Goal: Information Seeking & Learning: Learn about a topic

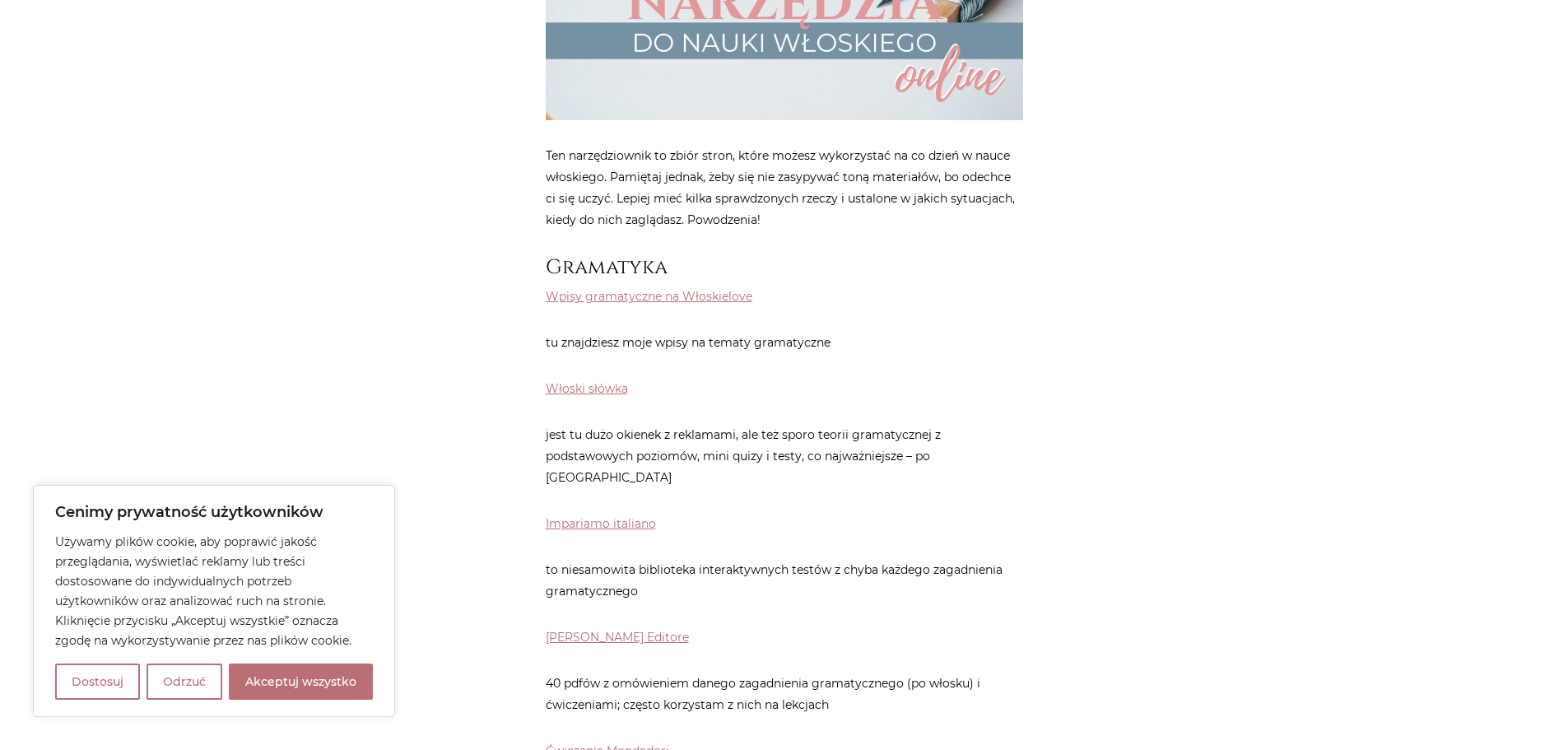
scroll to position [576, 0]
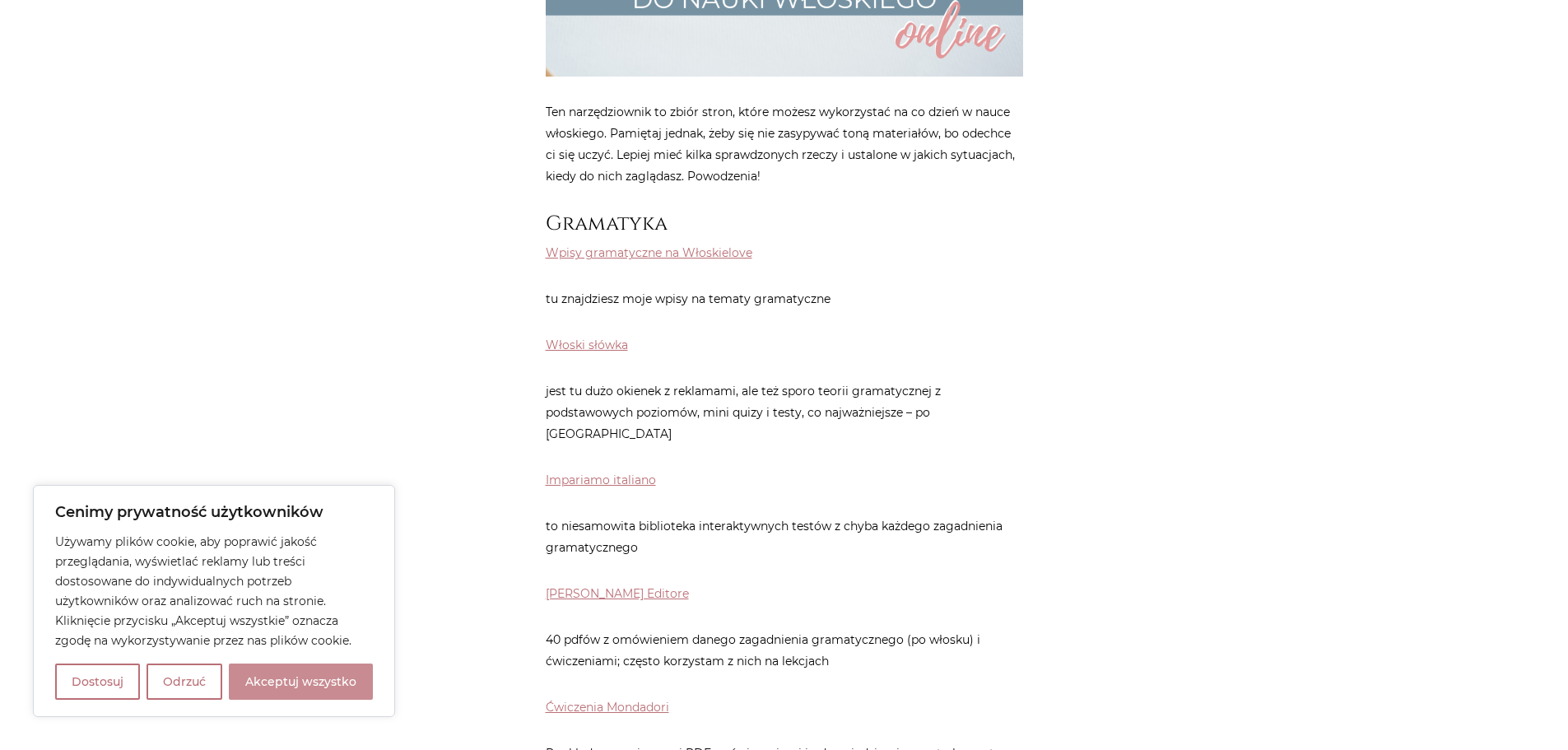
click at [287, 668] on button "Akceptuj wszystko" at bounding box center [301, 681] width 144 height 36
checkbox input "true"
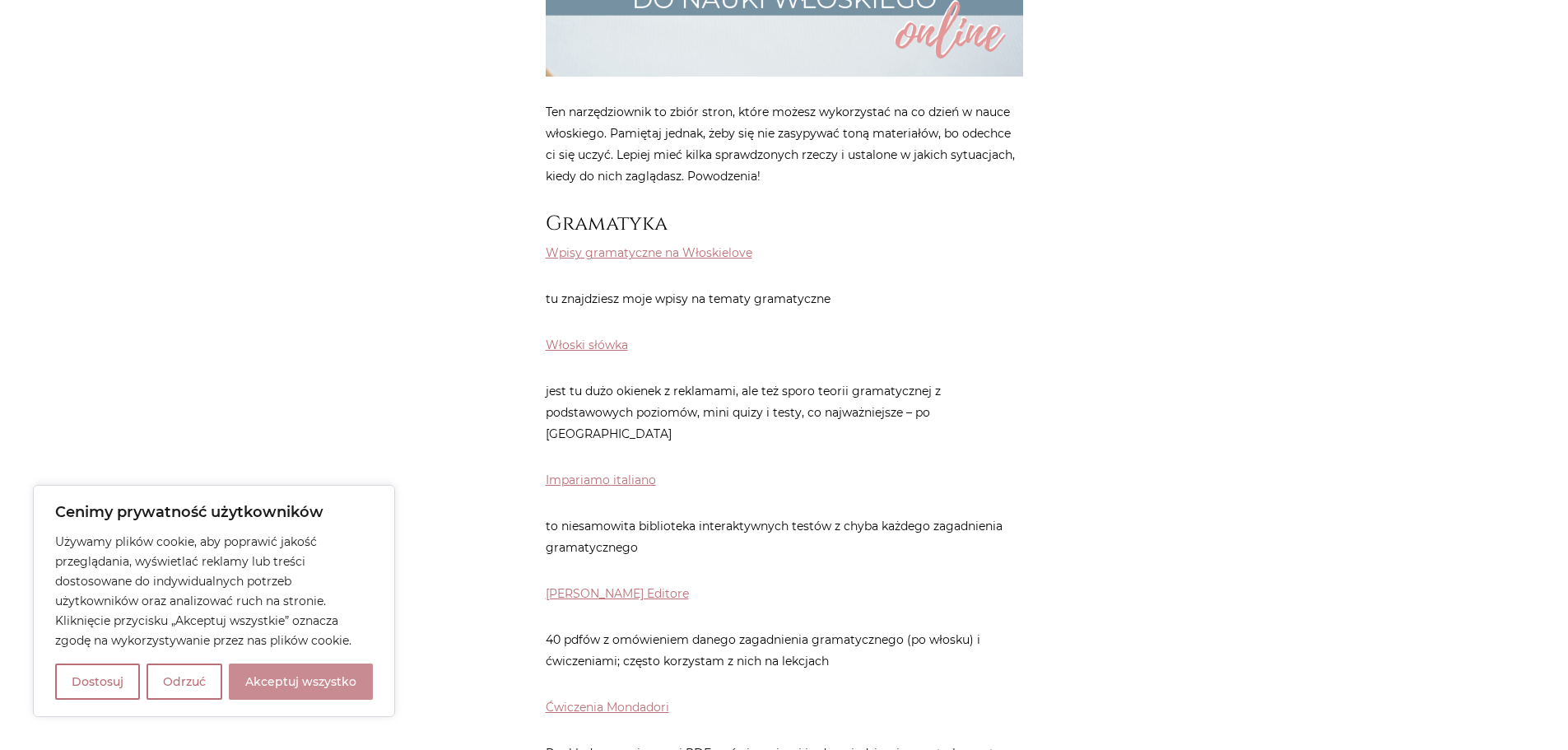
checkbox input "true"
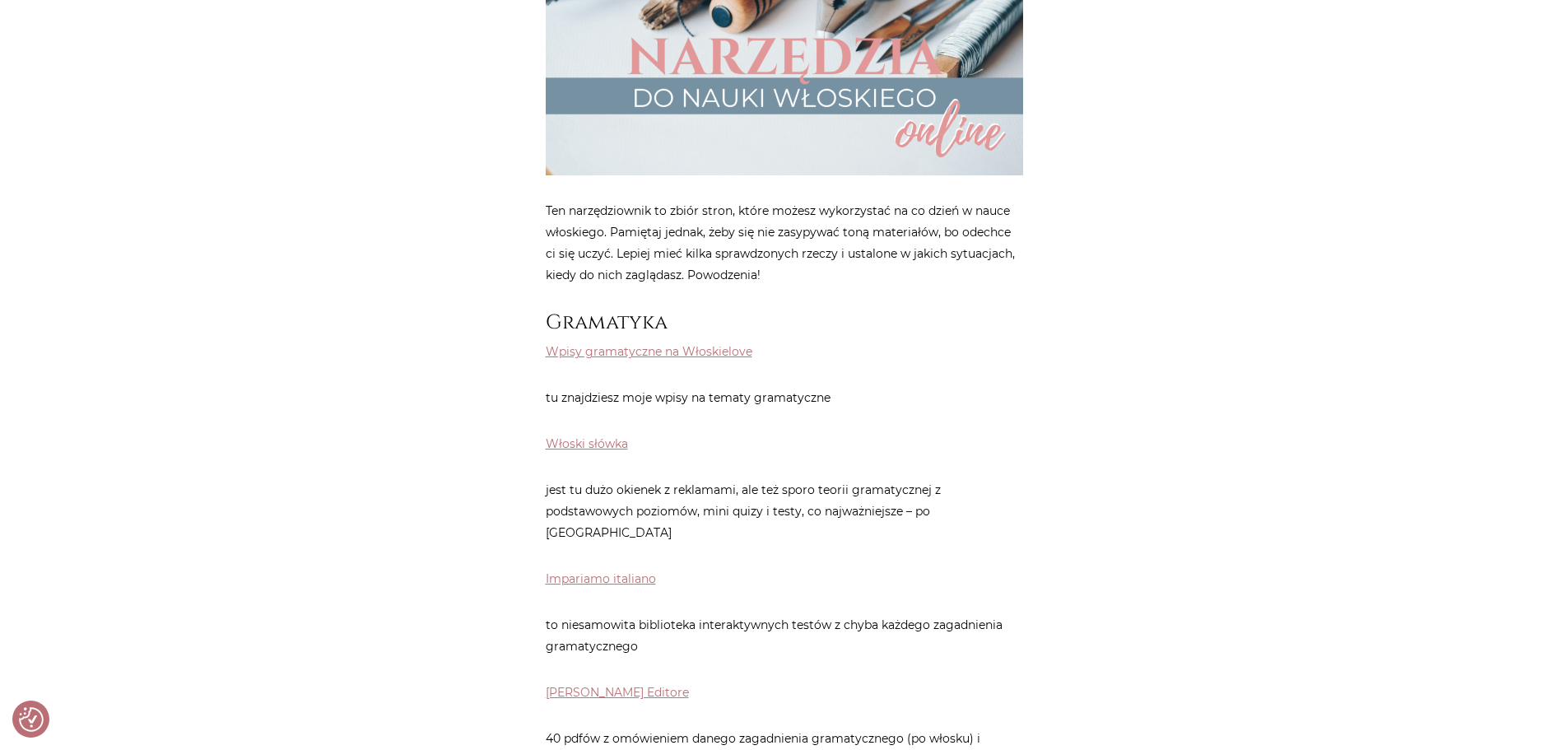
scroll to position [494, 0]
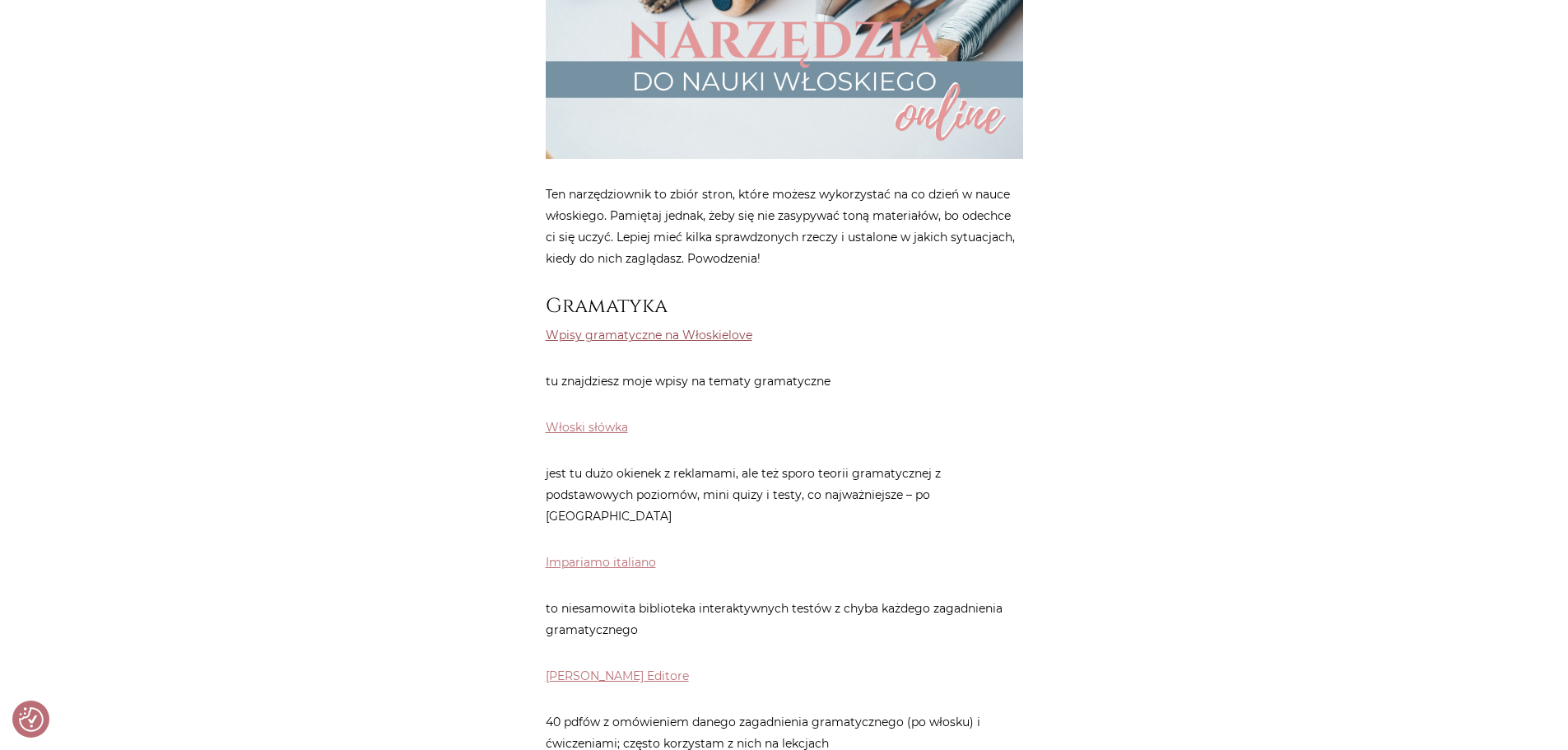
click at [699, 330] on link "Wpisy gramatyczne na Włoskielove" at bounding box center [649, 335] width 207 height 15
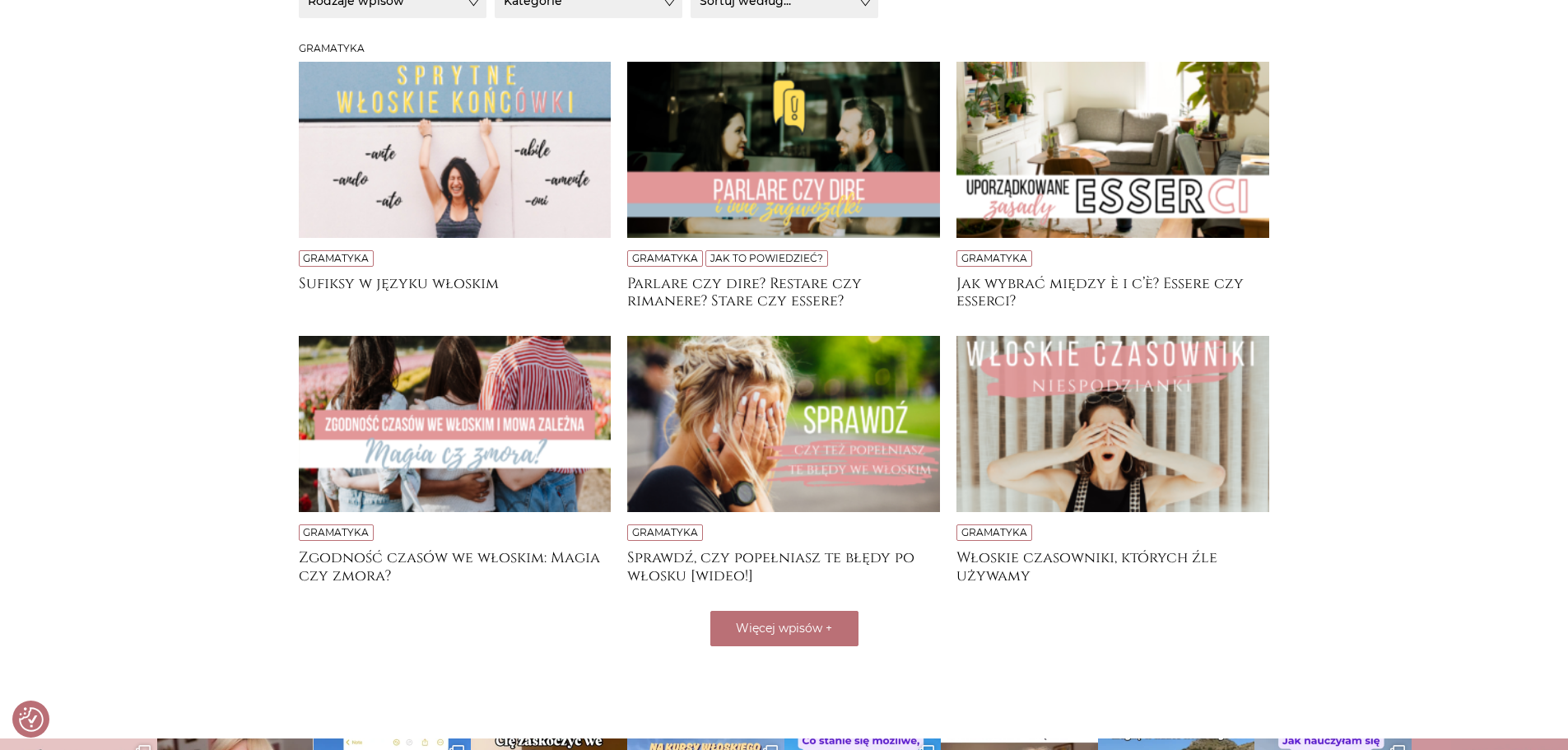
scroll to position [412, 0]
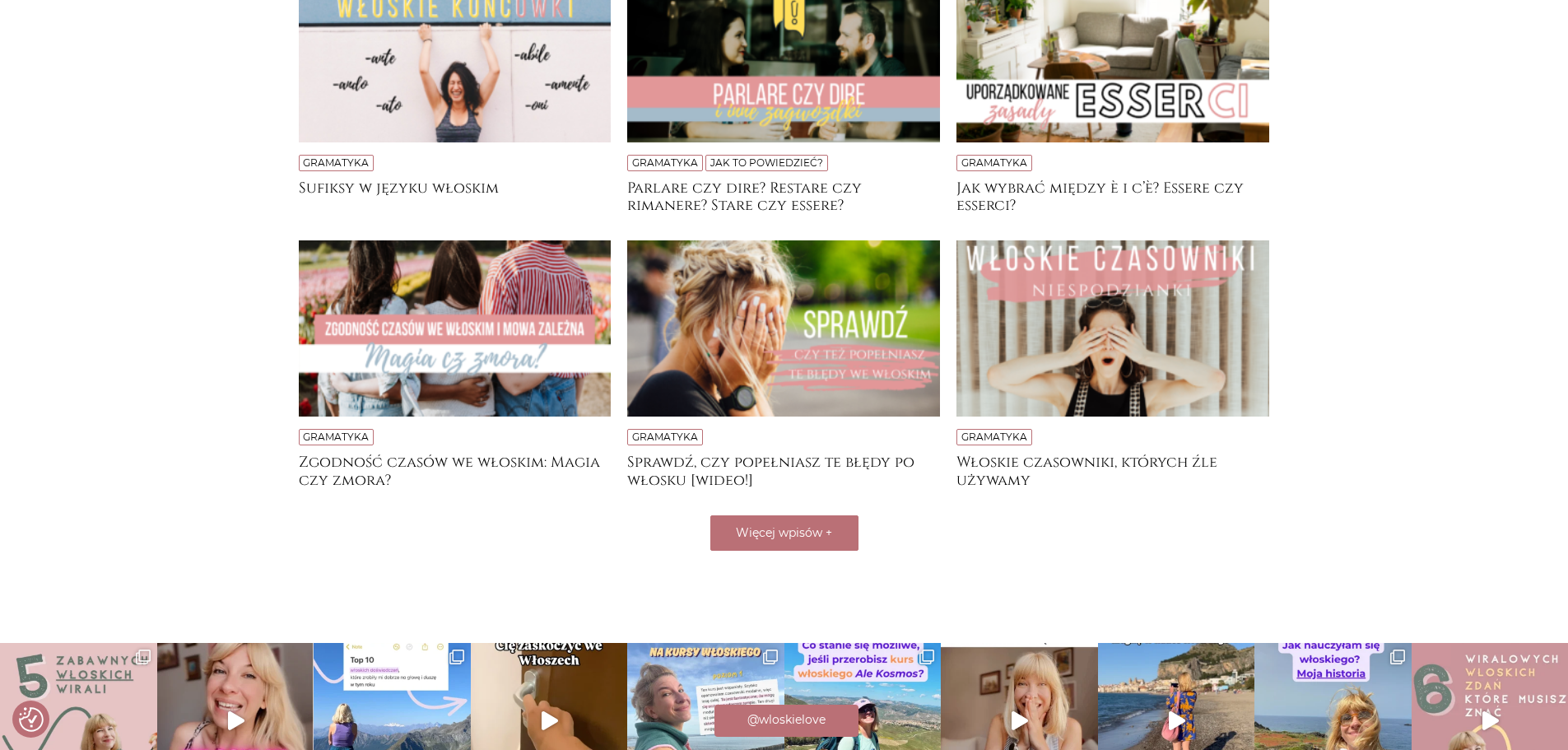
click at [454, 63] on img at bounding box center [455, 54] width 312 height 176
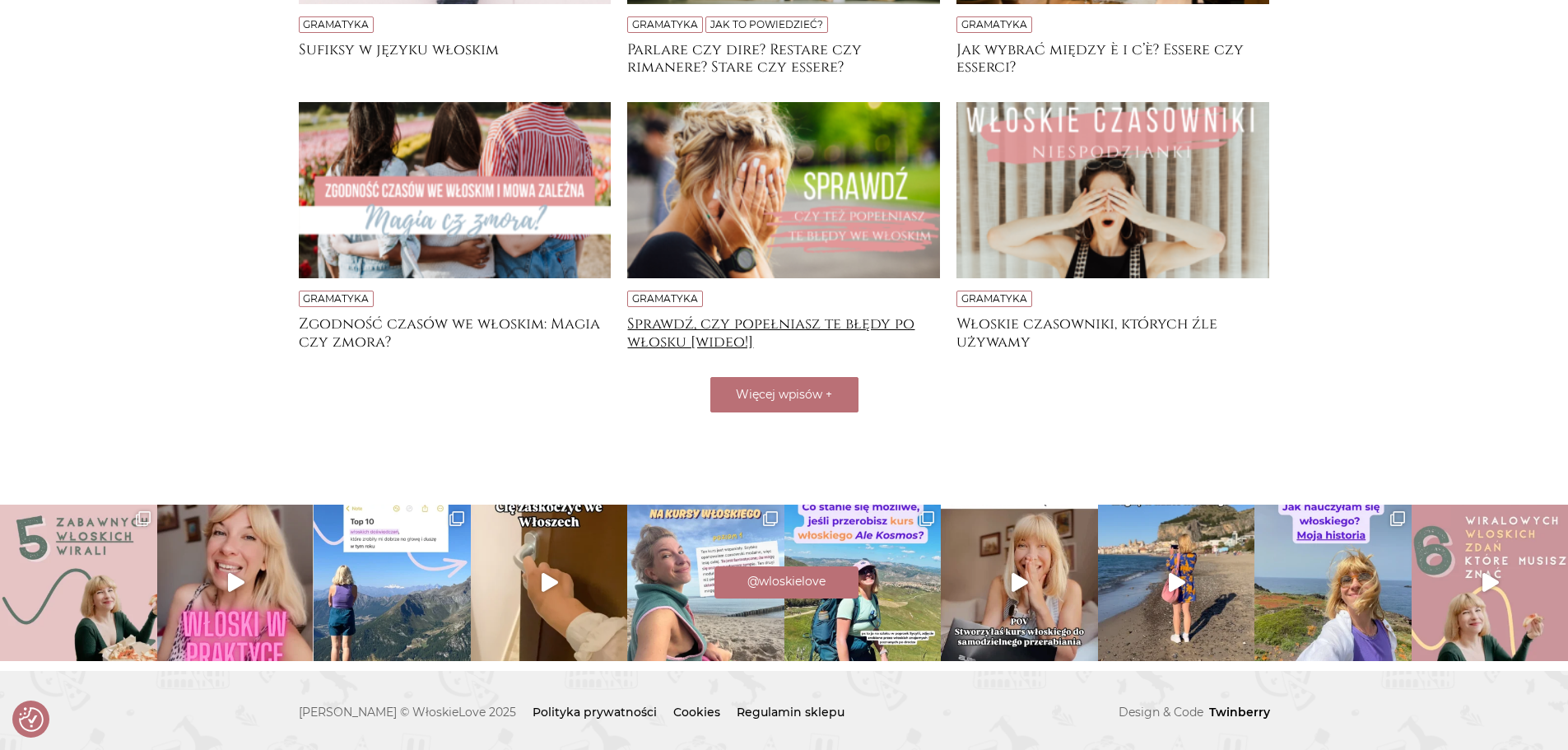
scroll to position [551, 0]
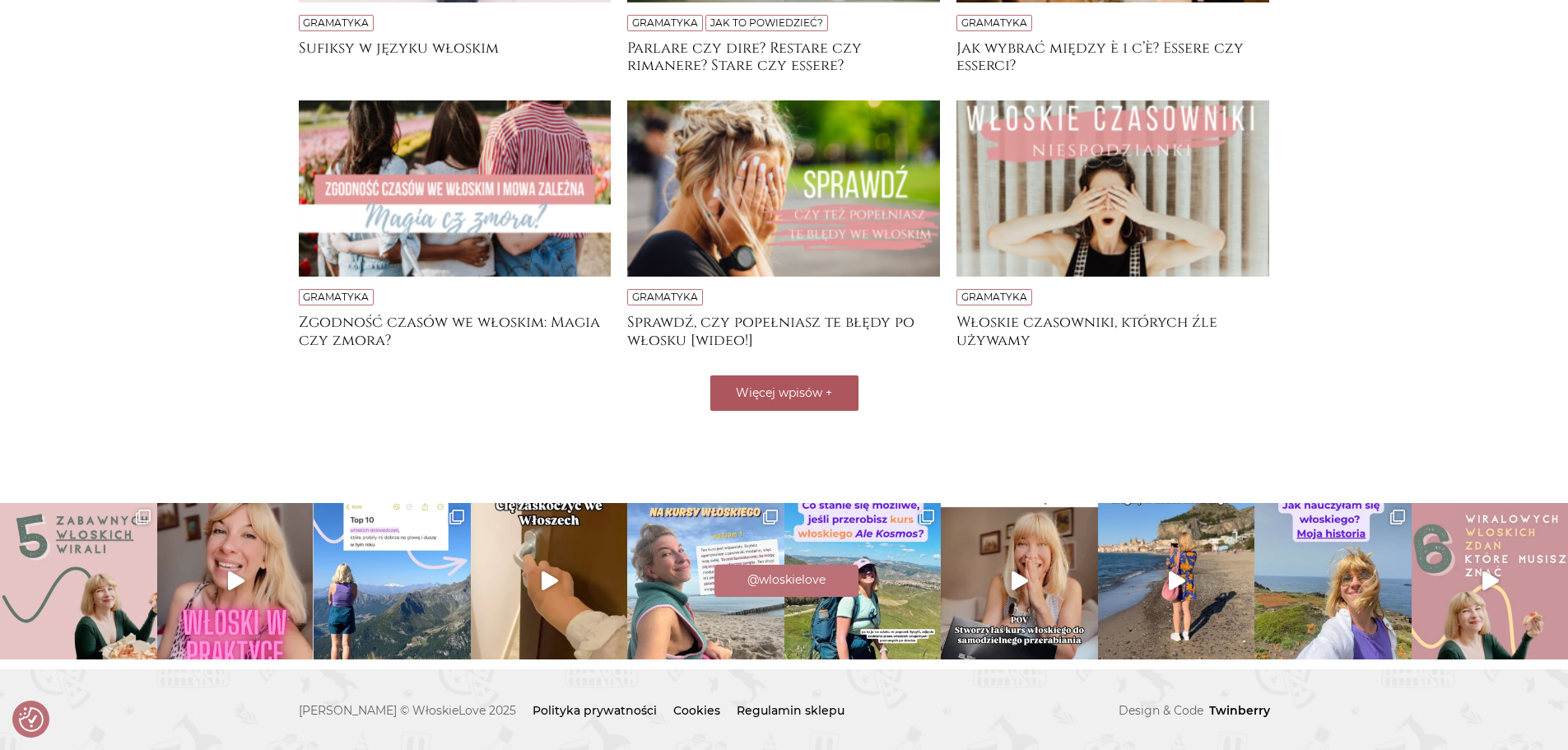
click at [808, 393] on span "Więcej wpisów" at bounding box center [779, 392] width 86 height 15
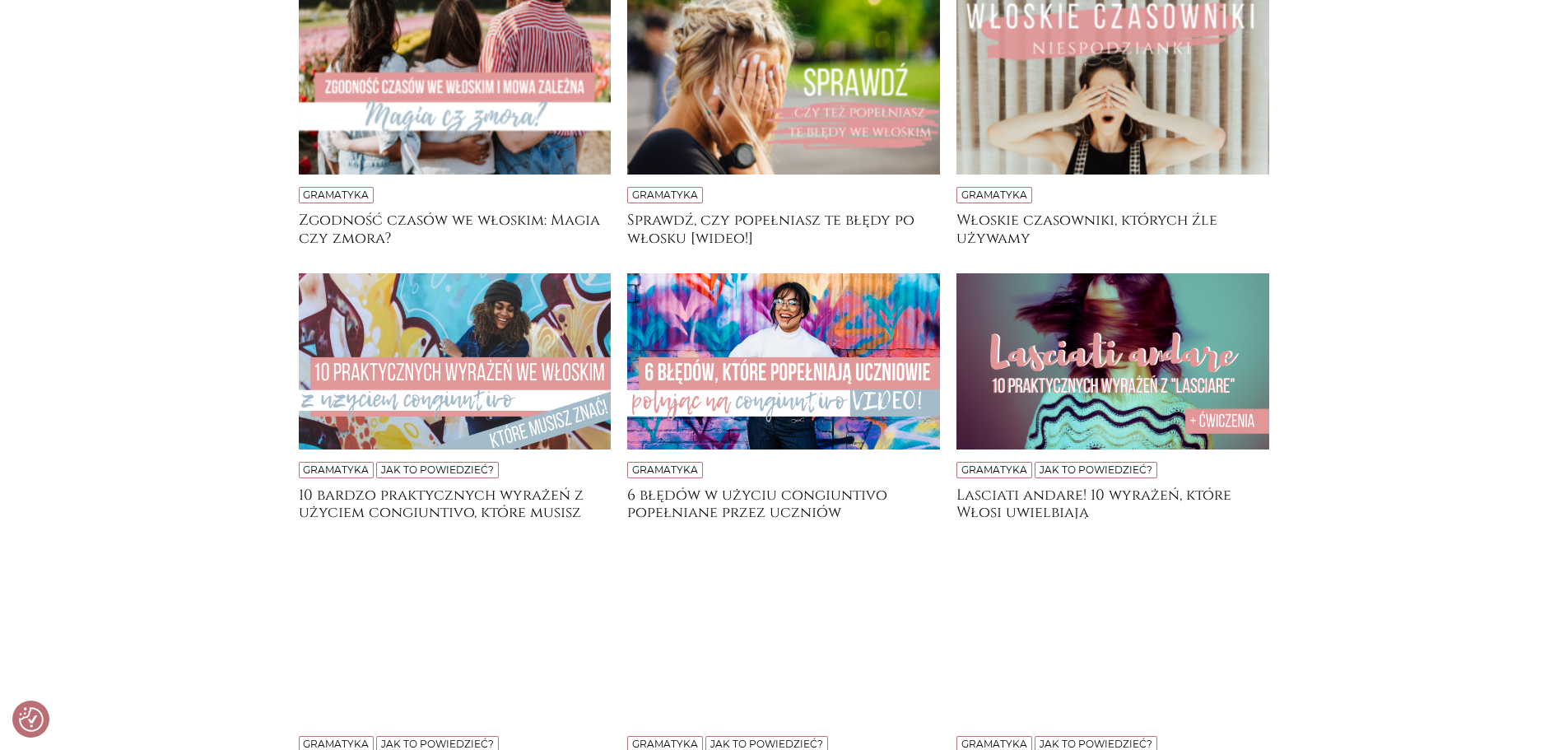
scroll to position [799, 0]
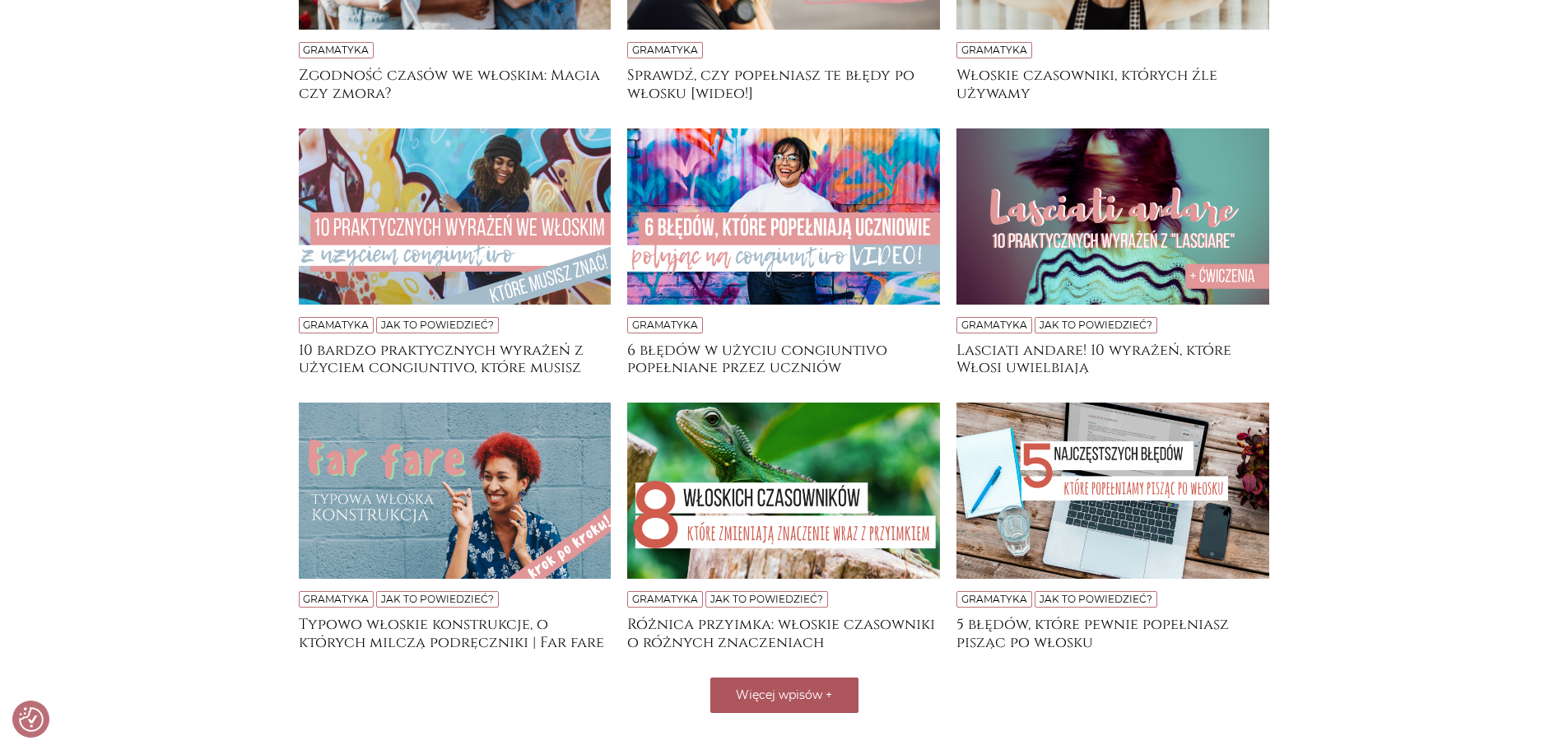
click at [498, 263] on img at bounding box center [455, 217] width 312 height 176
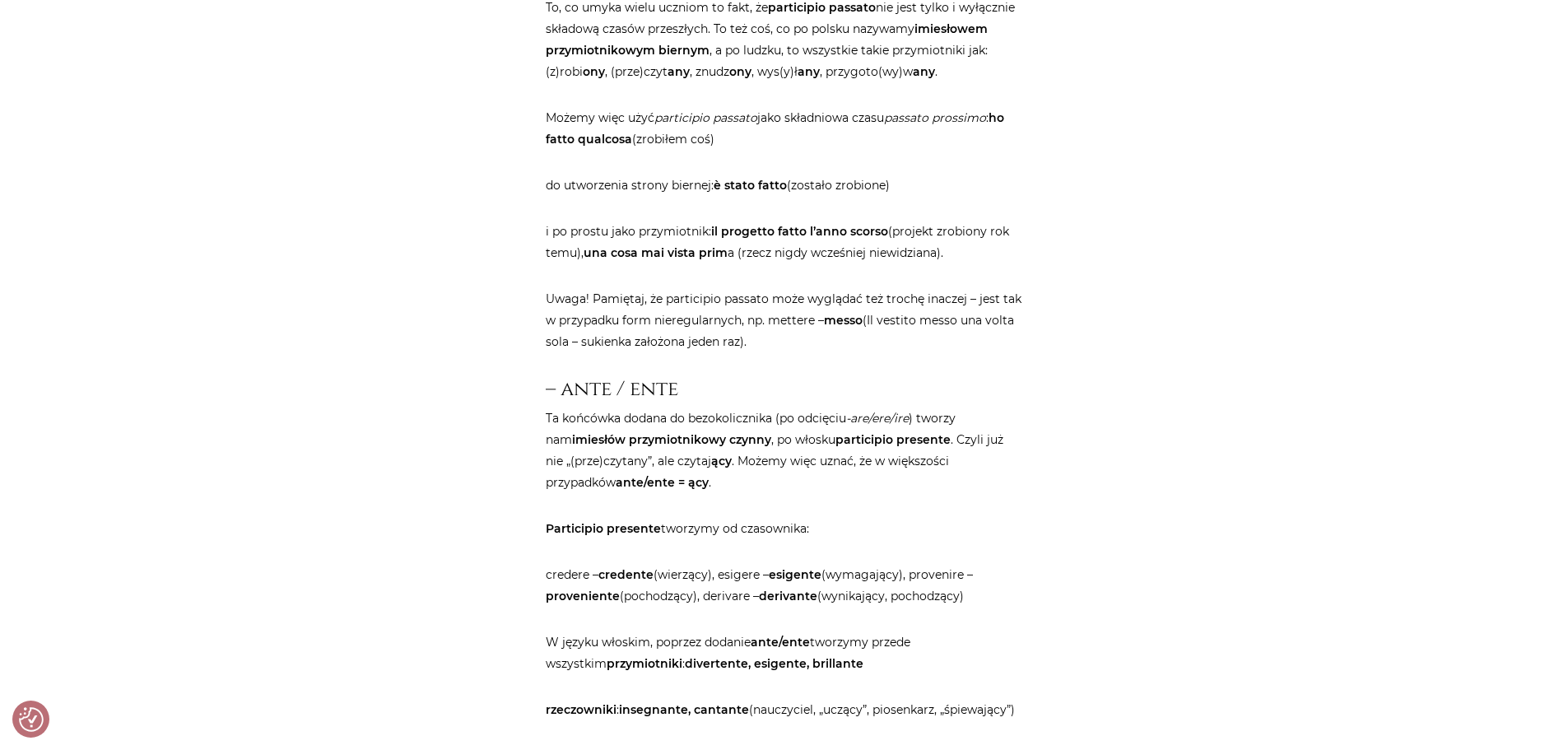
scroll to position [1317, 0]
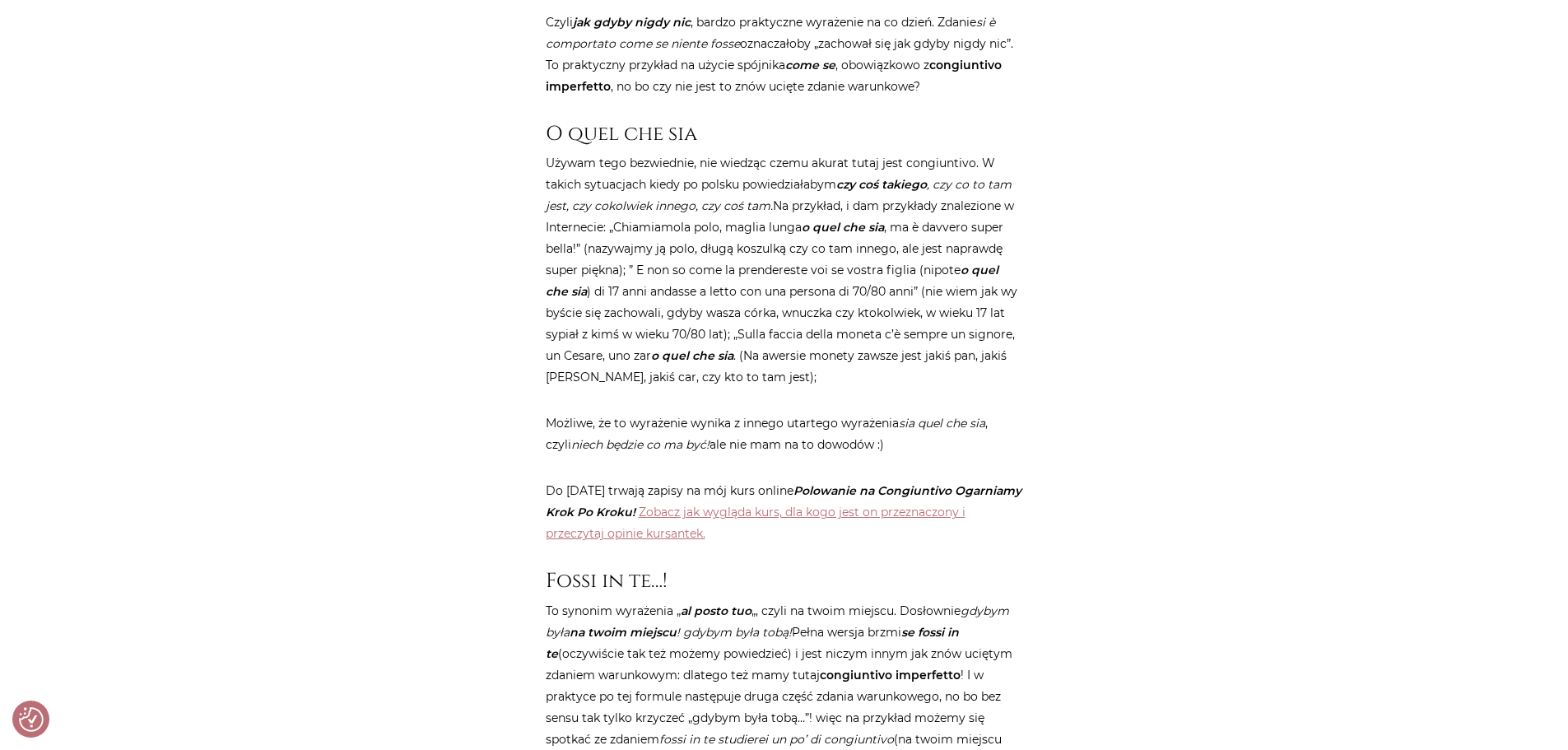
scroll to position [2470, 0]
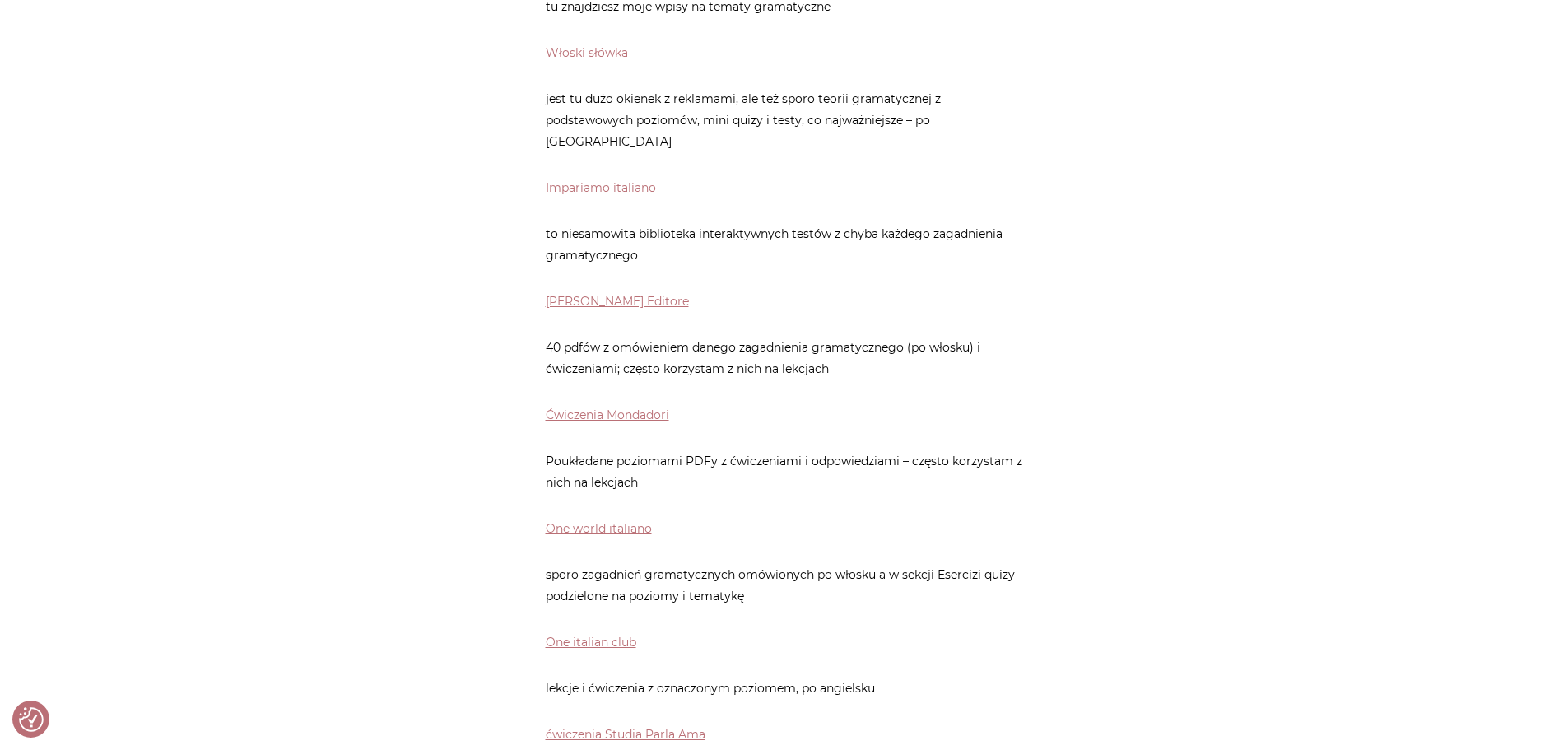
scroll to position [905, 0]
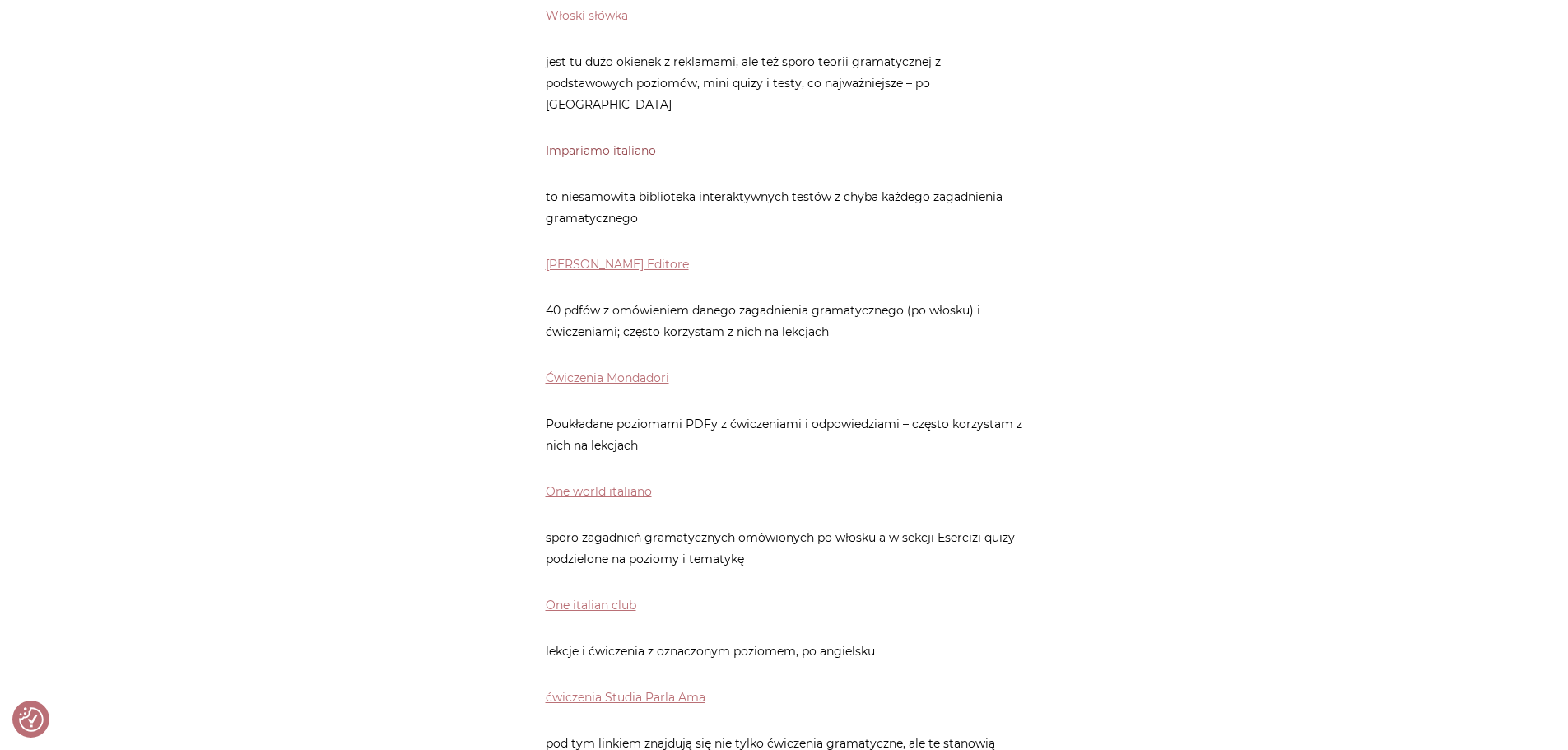
click at [620, 143] on link "Impariamo italiano" at bounding box center [601, 151] width 110 height 15
